Goal: Browse casually

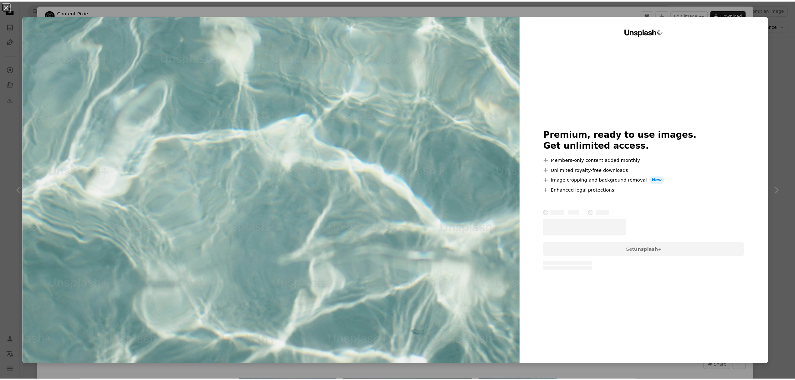
scroll to position [1293, 0]
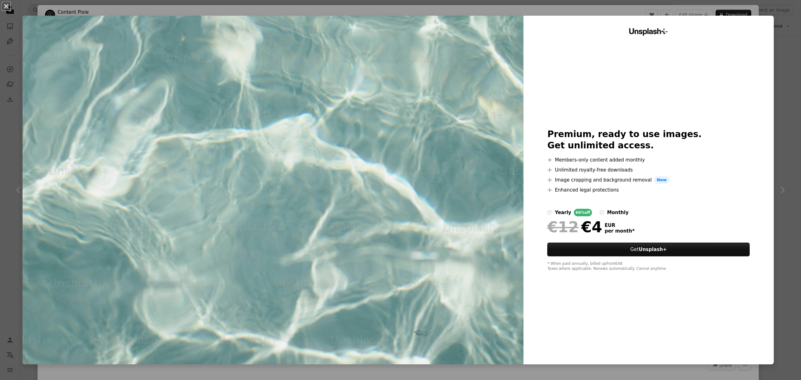
click at [7, 6] on button "An X shape" at bounding box center [7, 7] width 8 height 8
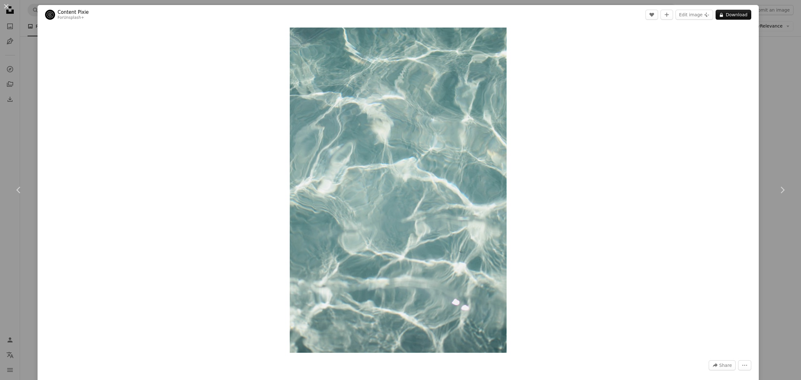
click at [7, 6] on button "An X shape" at bounding box center [7, 7] width 8 height 8
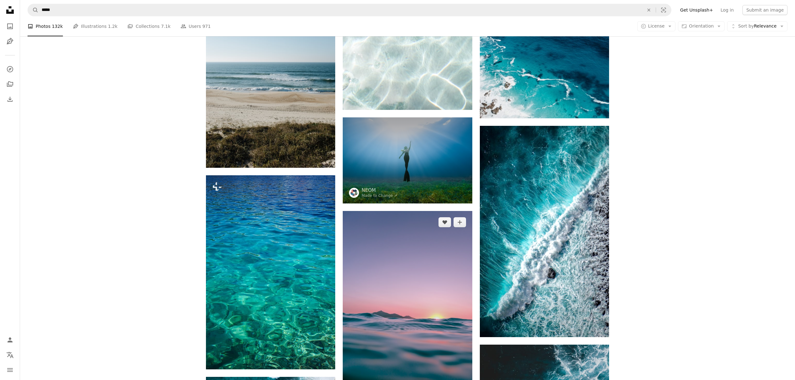
scroll to position [1502, 0]
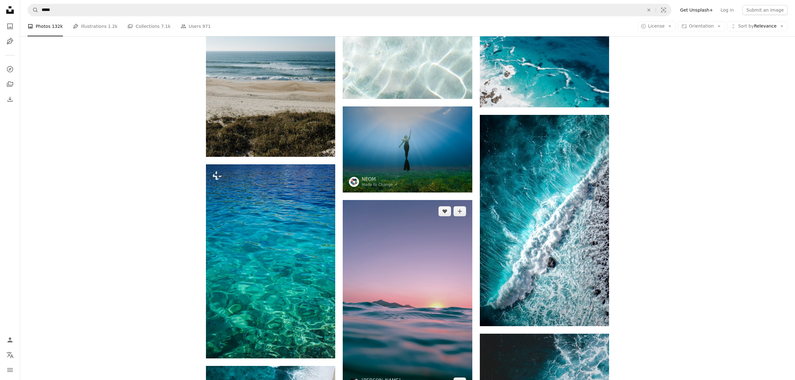
click at [407, 254] on img at bounding box center [407, 297] width 129 height 194
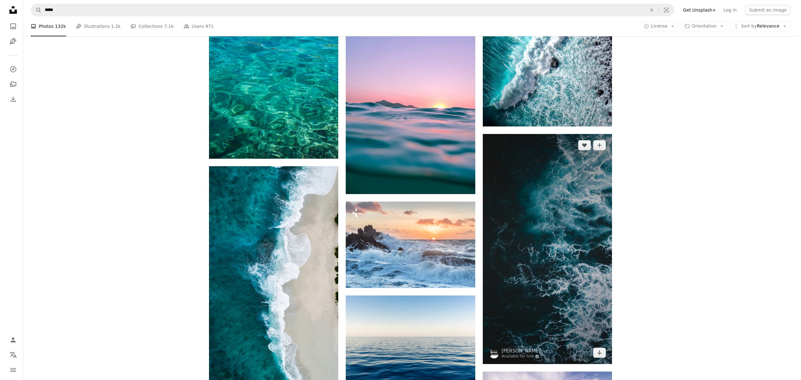
scroll to position [1794, 0]
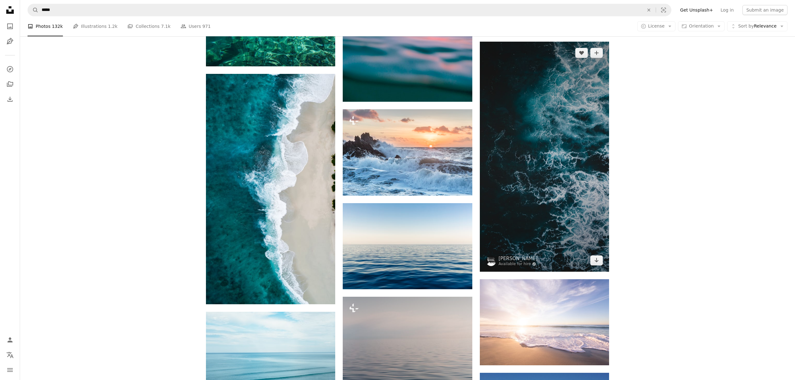
click at [559, 178] on img at bounding box center [544, 157] width 129 height 230
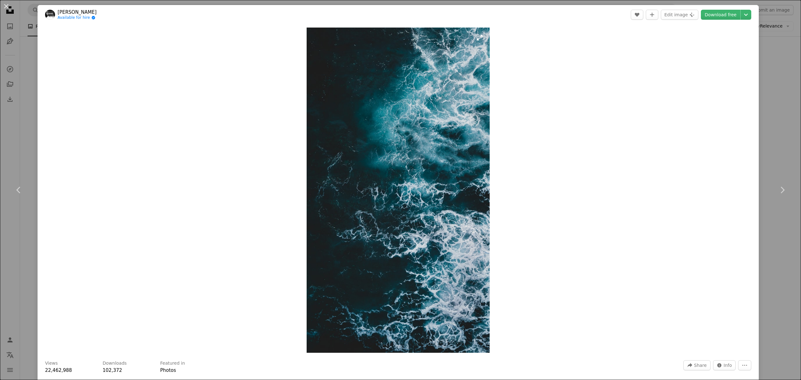
click at [425, 183] on img "Zoom in on this image" at bounding box center [398, 190] width 183 height 325
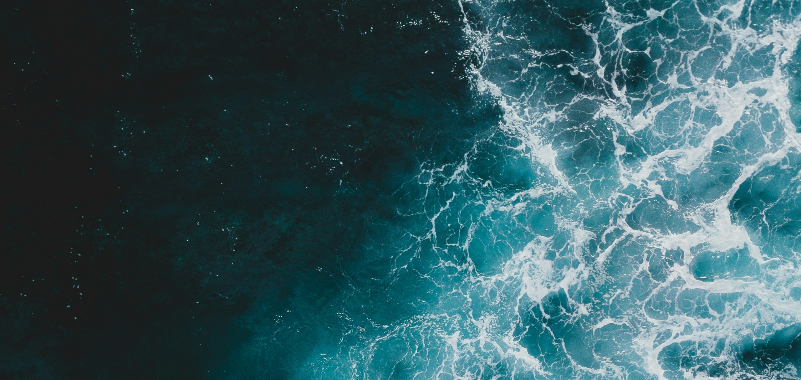
scroll to position [511, 0]
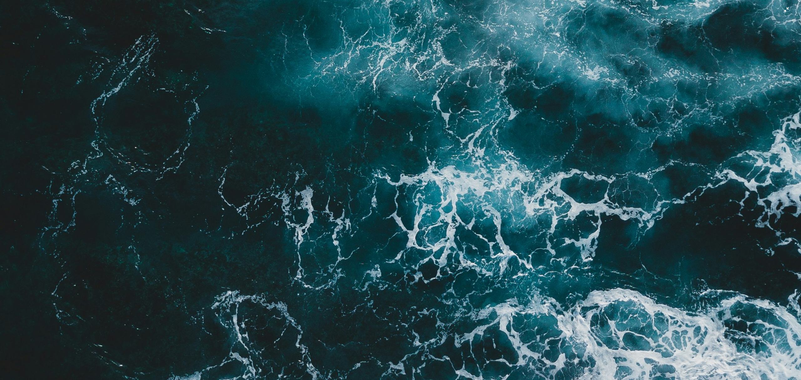
click at [425, 183] on img "Zoom out on this image" at bounding box center [401, 201] width 802 height 1425
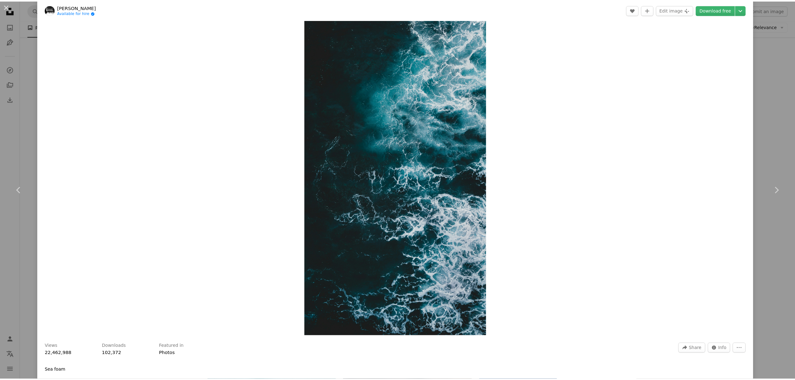
scroll to position [0, 0]
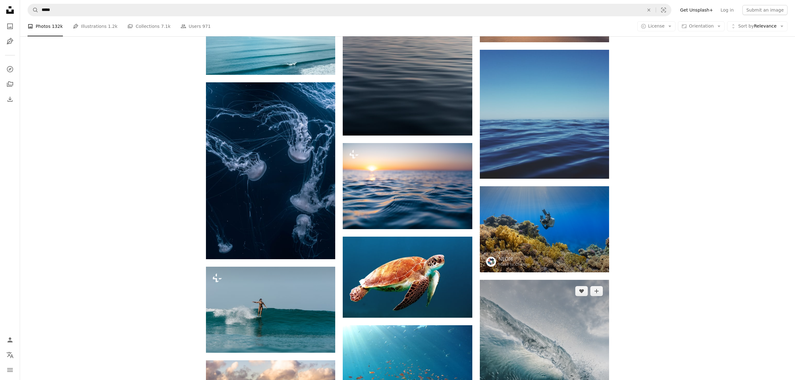
scroll to position [2253, 0]
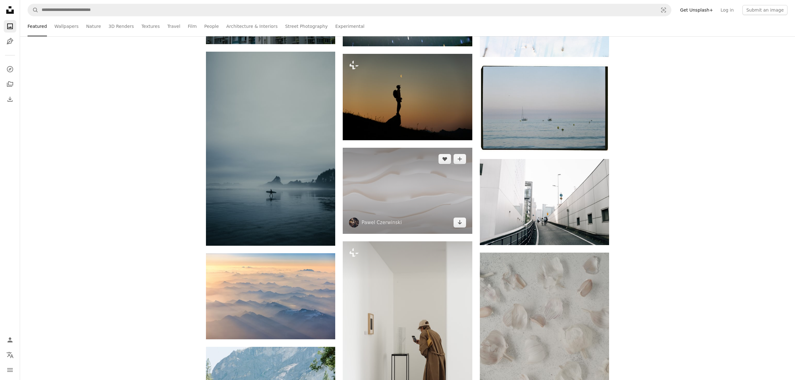
scroll to position [208, 0]
